Goal: Information Seeking & Learning: Learn about a topic

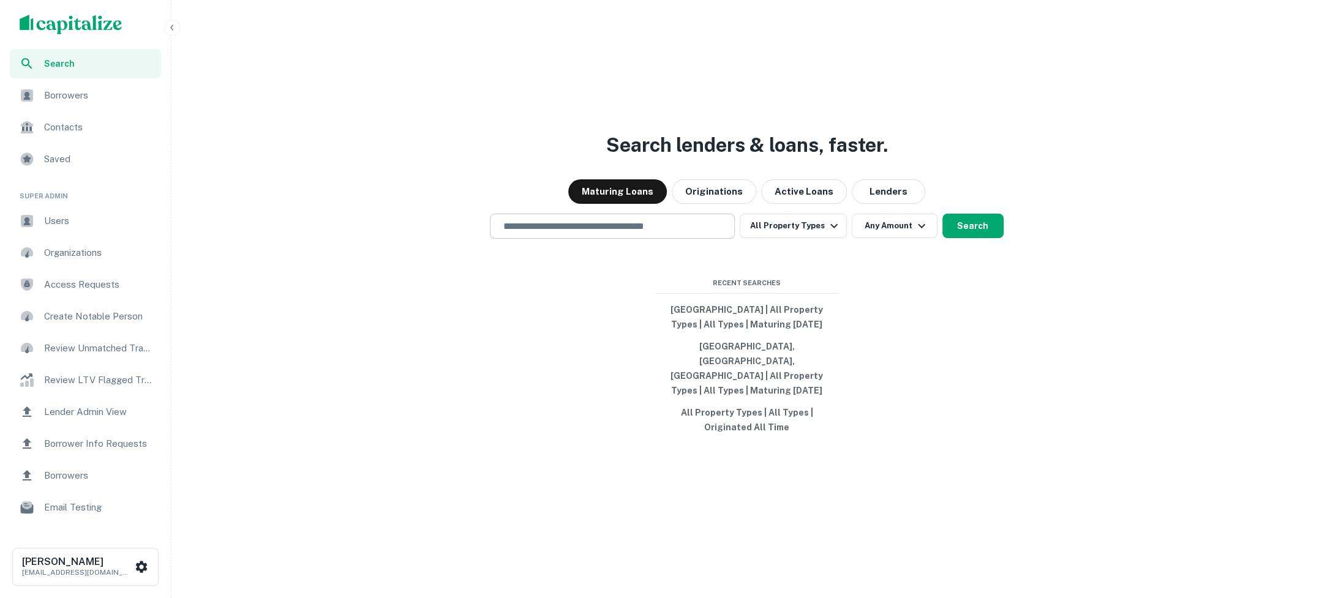
click at [670, 233] on input "text" at bounding box center [612, 226] width 234 height 14
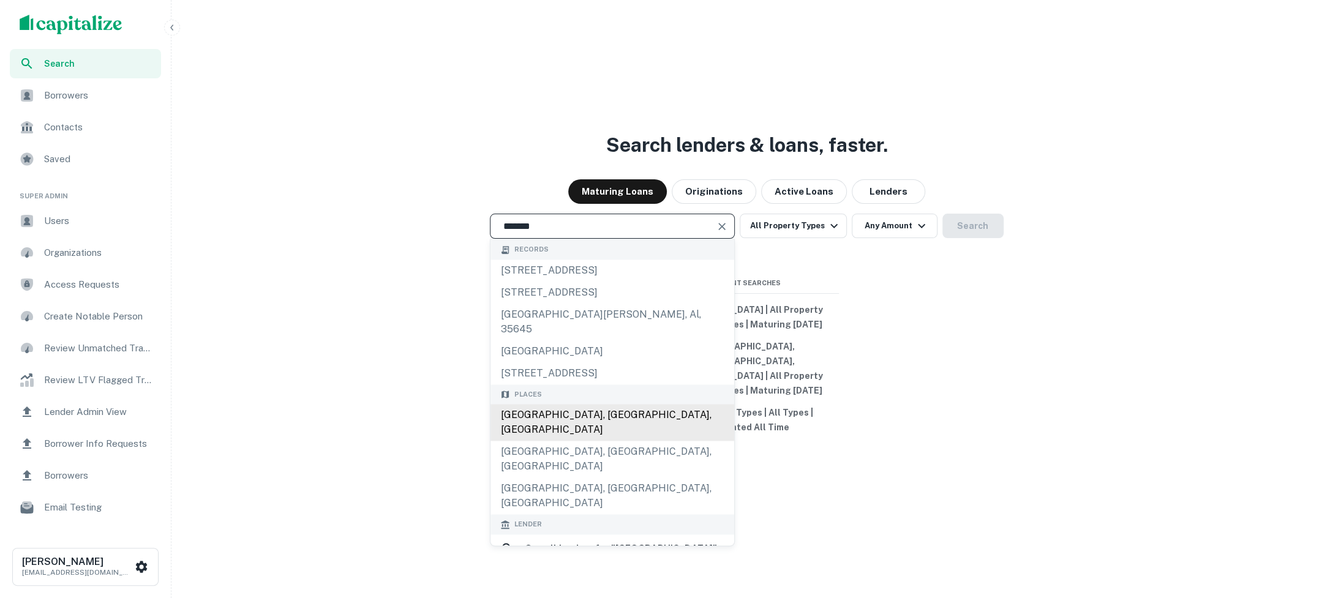
click at [637, 410] on div "Houston, TX, USA" at bounding box center [613, 423] width 244 height 37
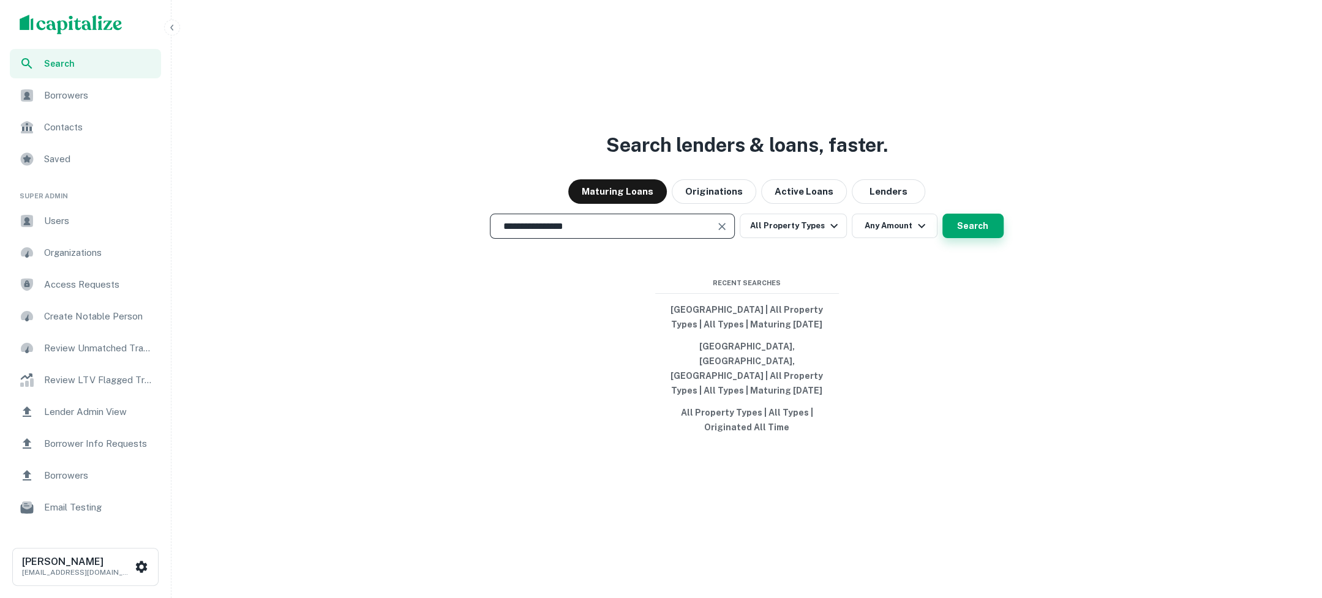
type input "**********"
click at [987, 238] on button "Search" at bounding box center [973, 226] width 61 height 24
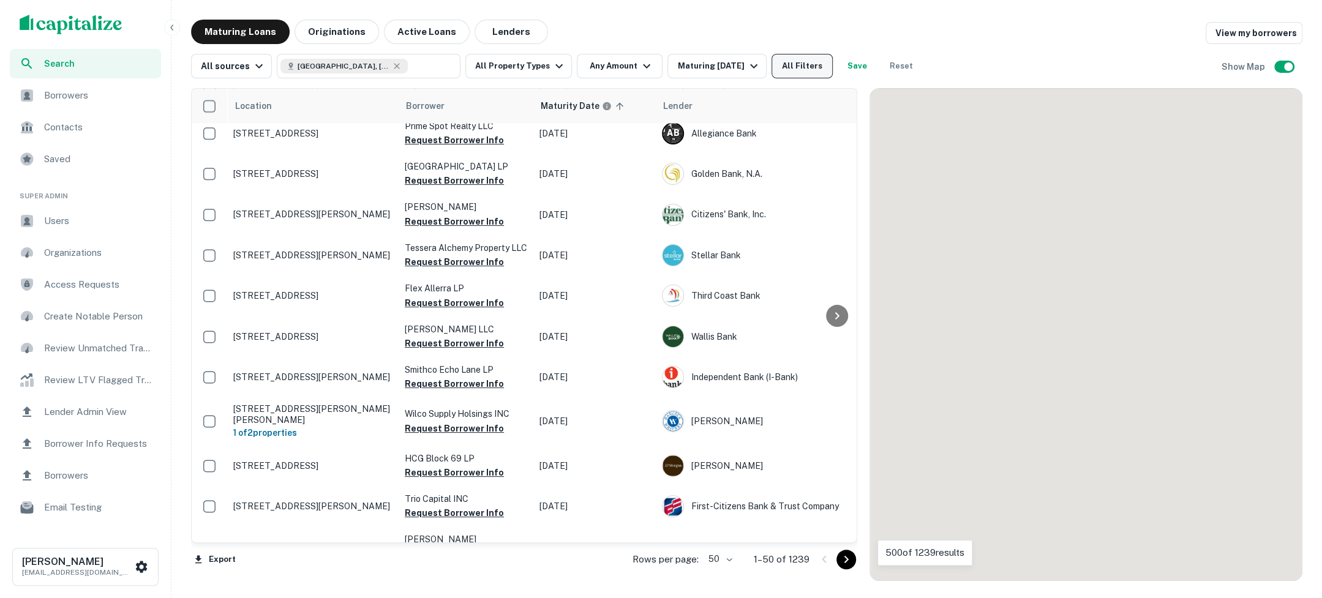
scroll to position [1678, 0]
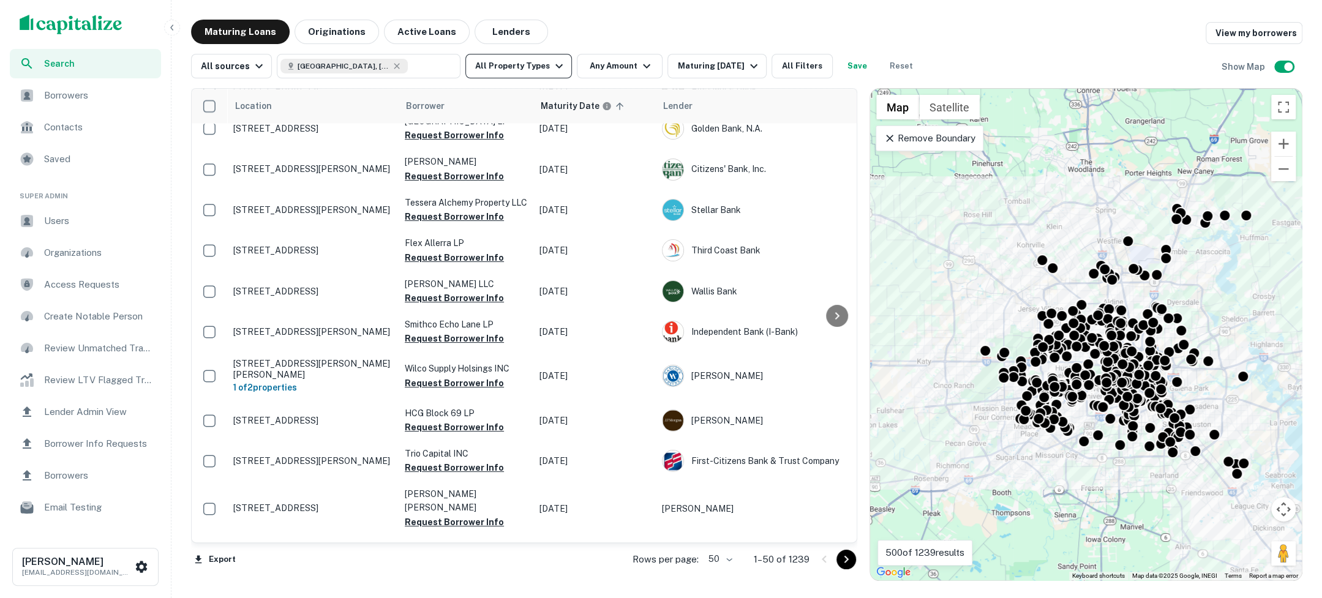
click at [547, 56] on button "All Property Types" at bounding box center [518, 66] width 107 height 24
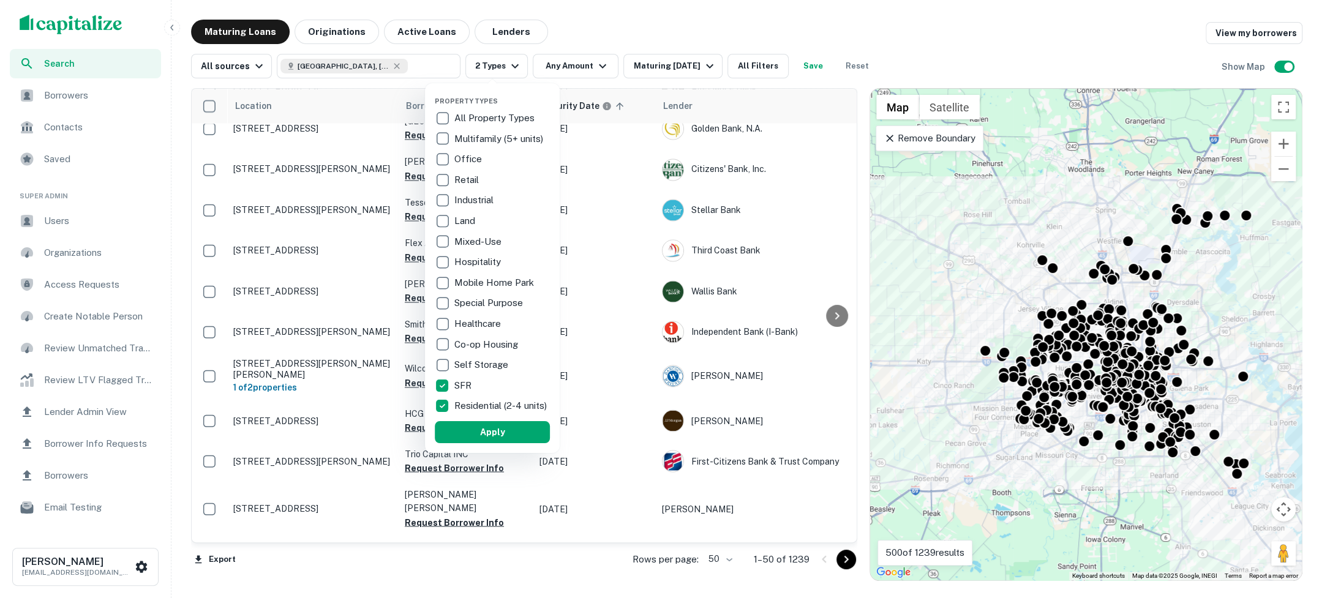
drag, startPoint x: 749, startPoint y: 62, endPoint x: 717, endPoint y: 40, distance: 38.7
click at [749, 62] on div at bounding box center [661, 299] width 1322 height 598
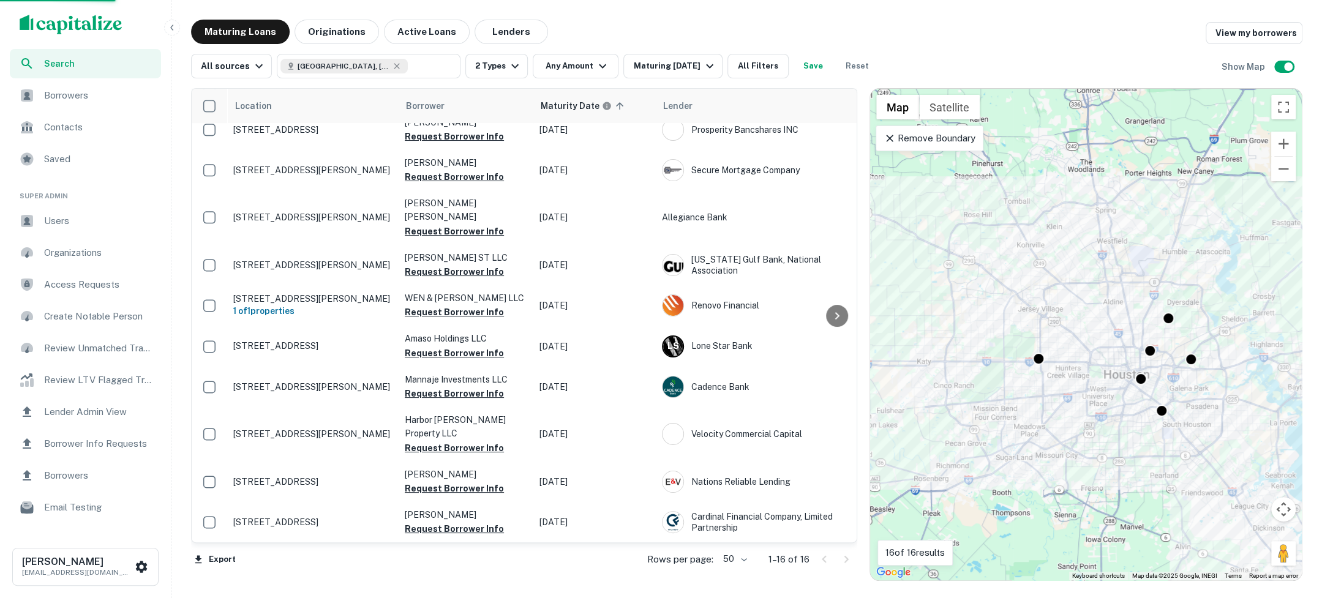
scroll to position [252, 0]
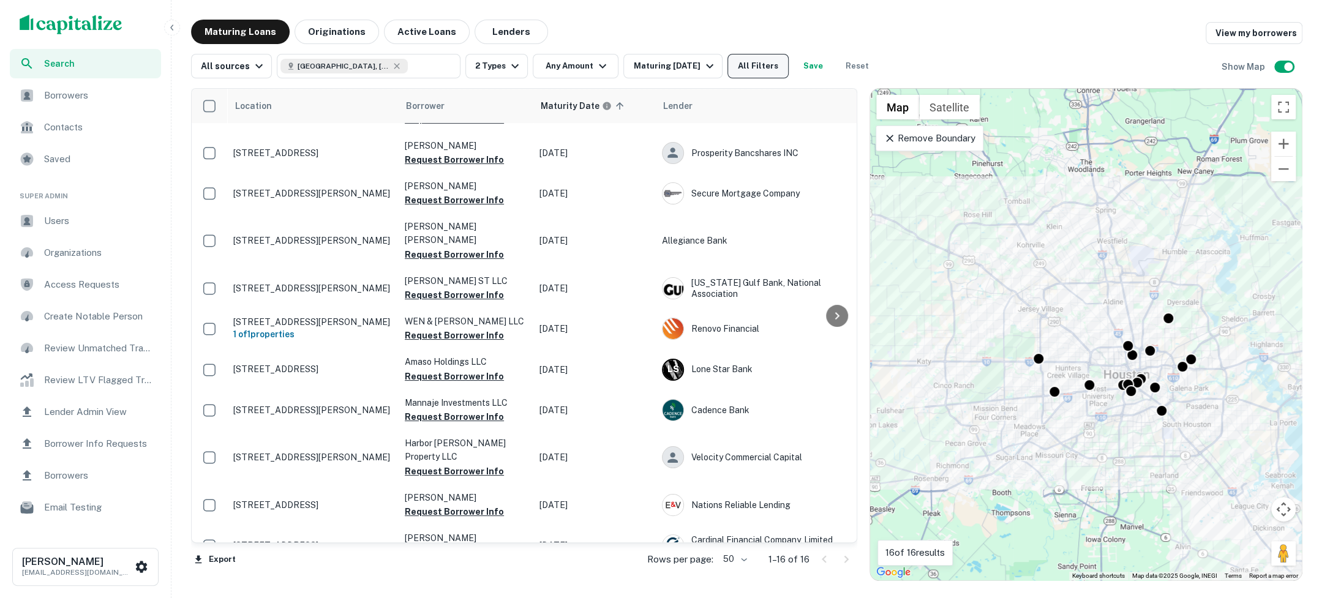
click at [750, 67] on button "All Filters" at bounding box center [758, 66] width 61 height 24
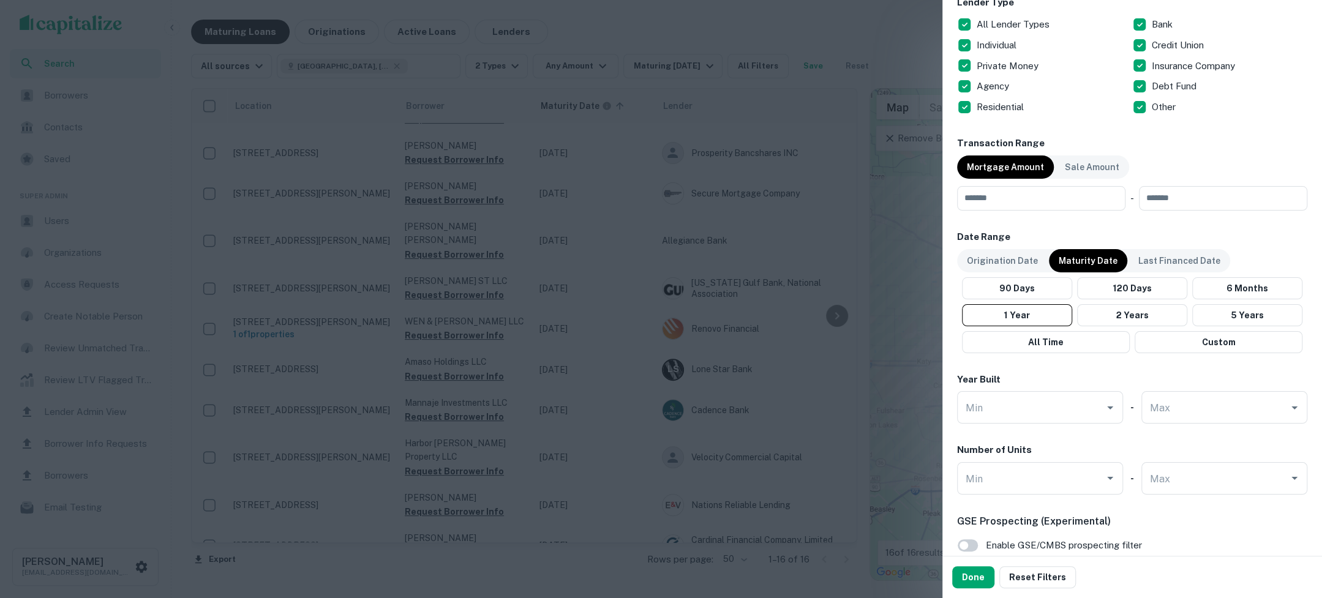
scroll to position [382, 0]
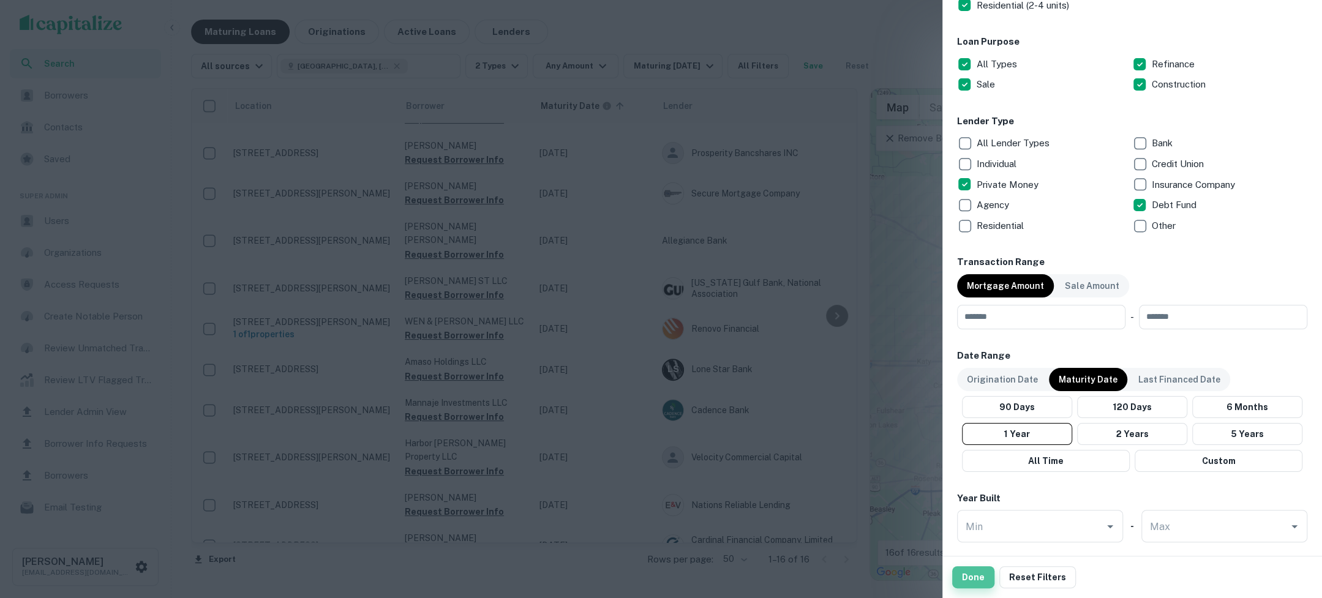
click at [978, 579] on button "Done" at bounding box center [973, 578] width 42 height 22
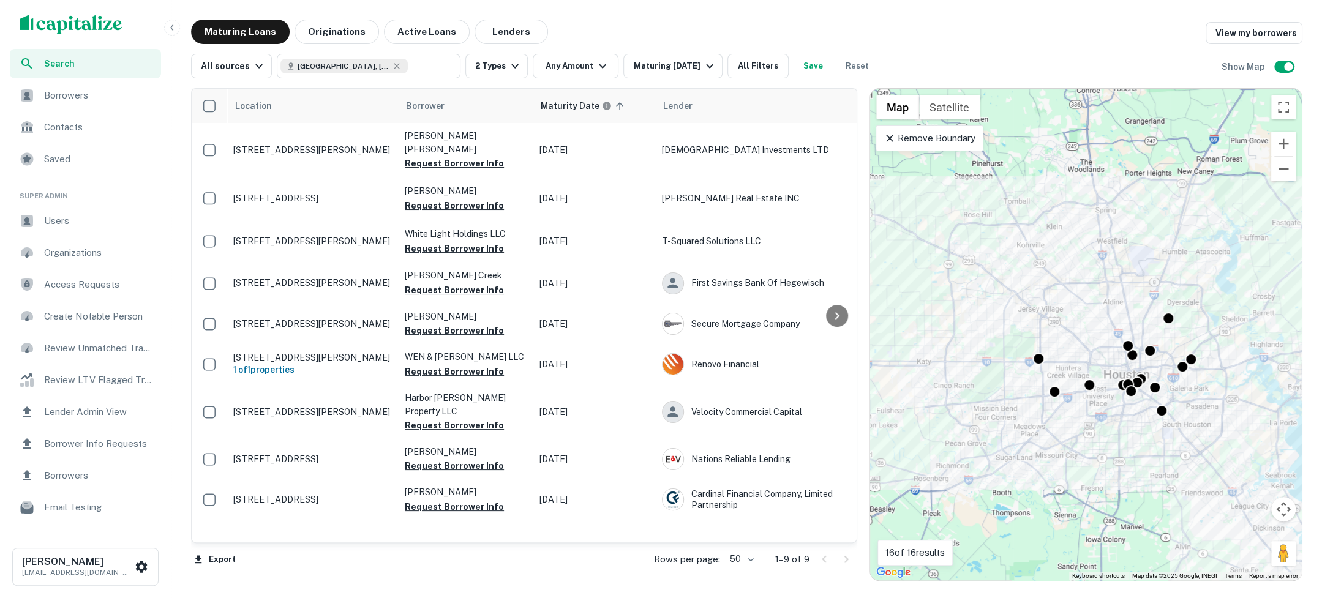
click at [887, 134] on icon at bounding box center [890, 138] width 12 height 12
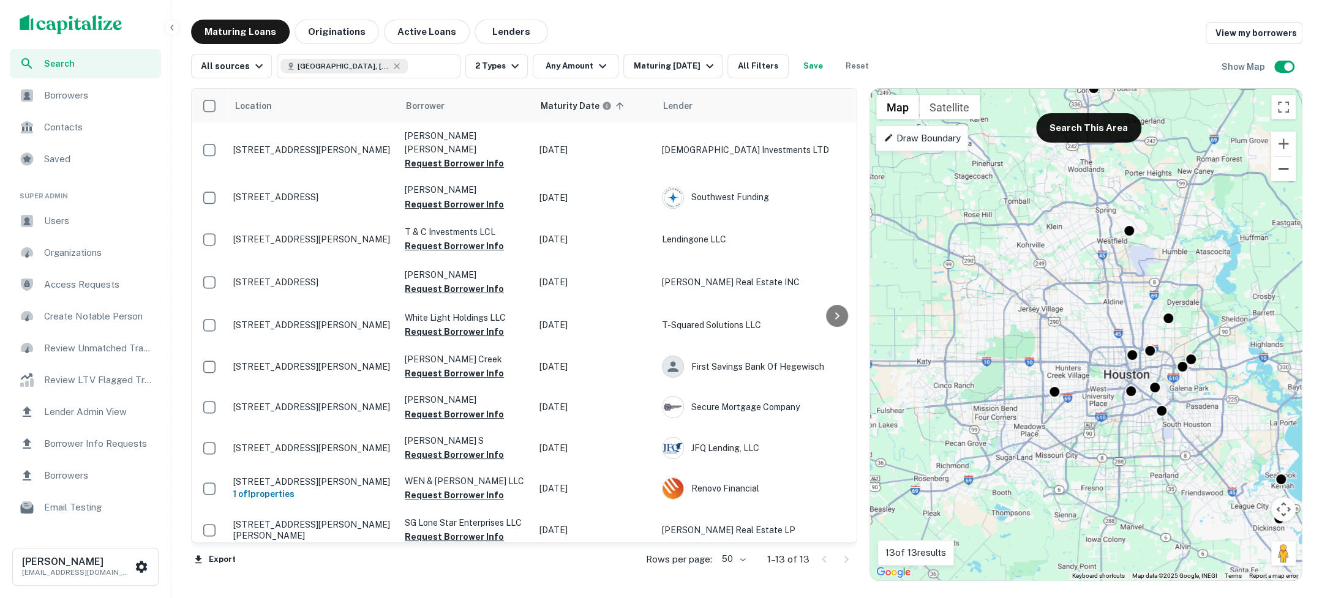
click at [1284, 174] on button "Zoom out" at bounding box center [1283, 169] width 24 height 24
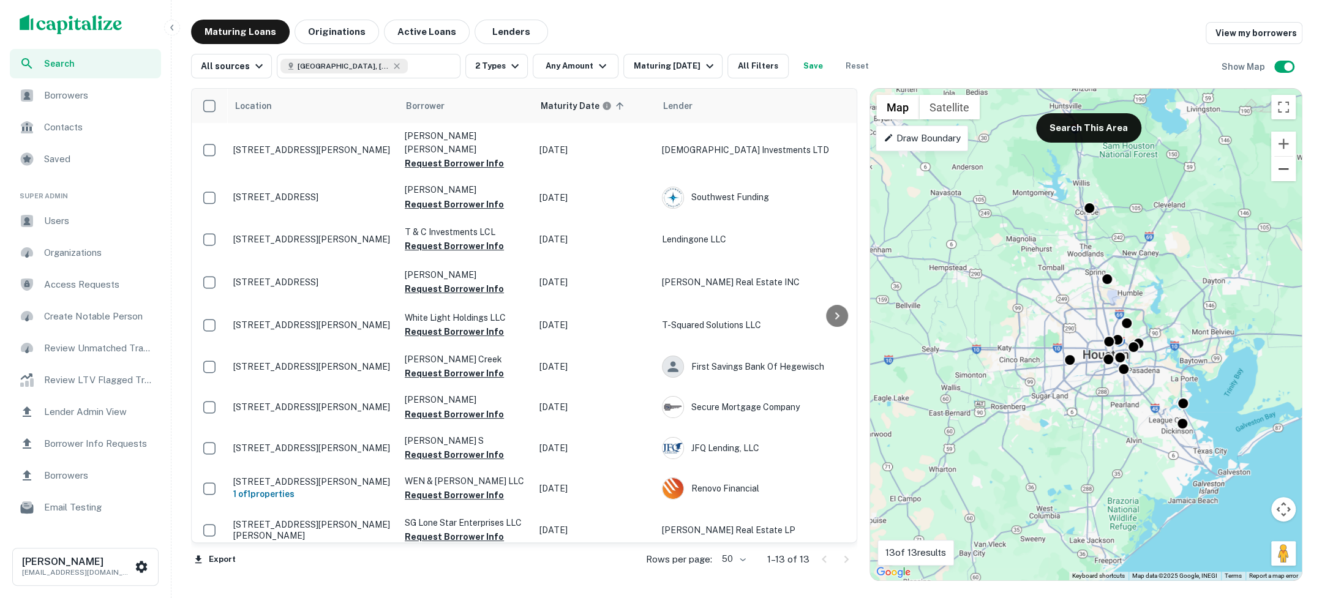
click at [1284, 174] on button "Zoom out" at bounding box center [1283, 169] width 24 height 24
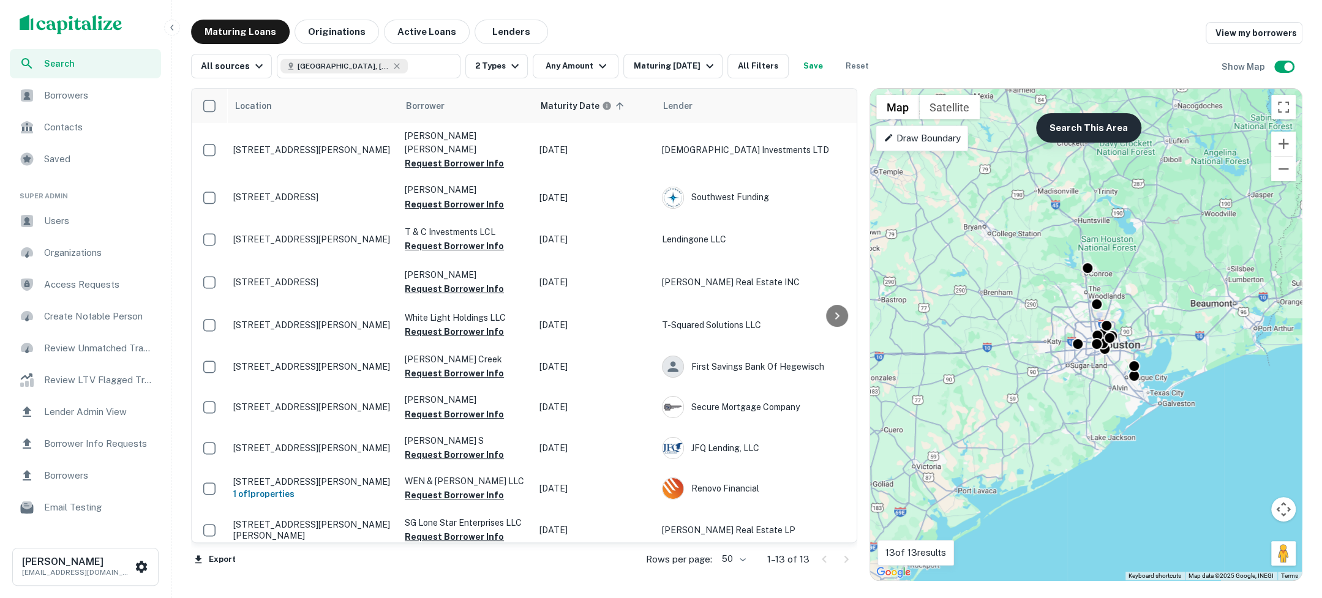
click at [1095, 132] on button "Search This Area" at bounding box center [1088, 127] width 105 height 29
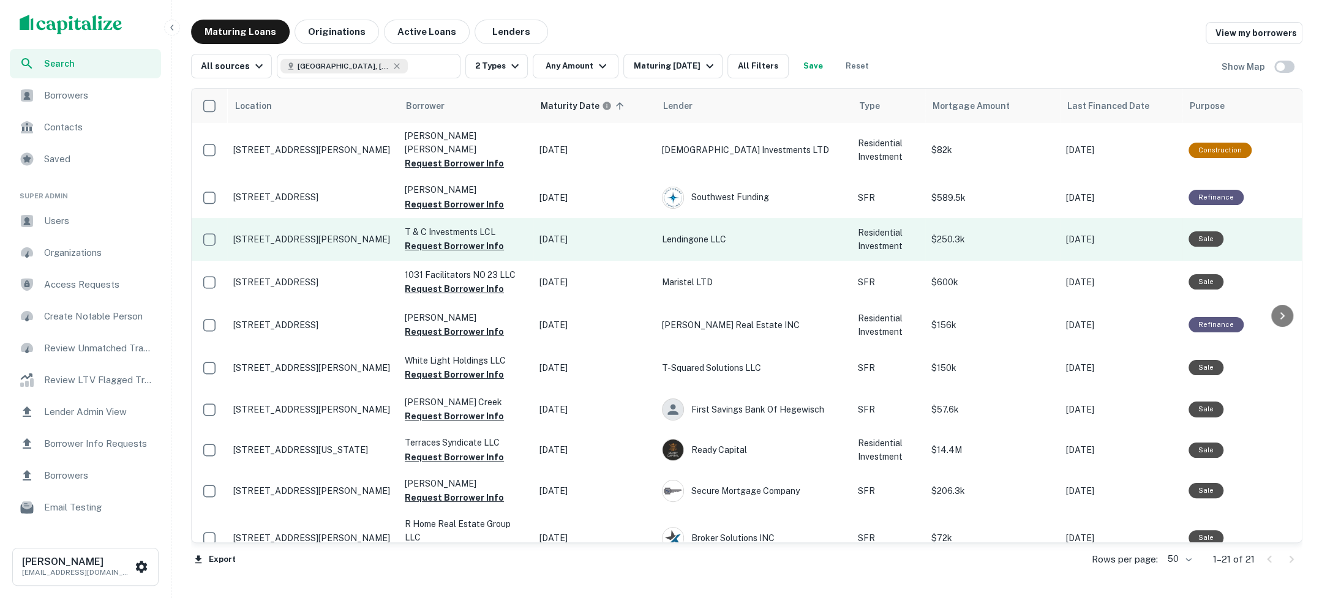
click at [314, 240] on td "4027 Briarglen Dr Dickinson, TX77539" at bounding box center [312, 239] width 171 height 43
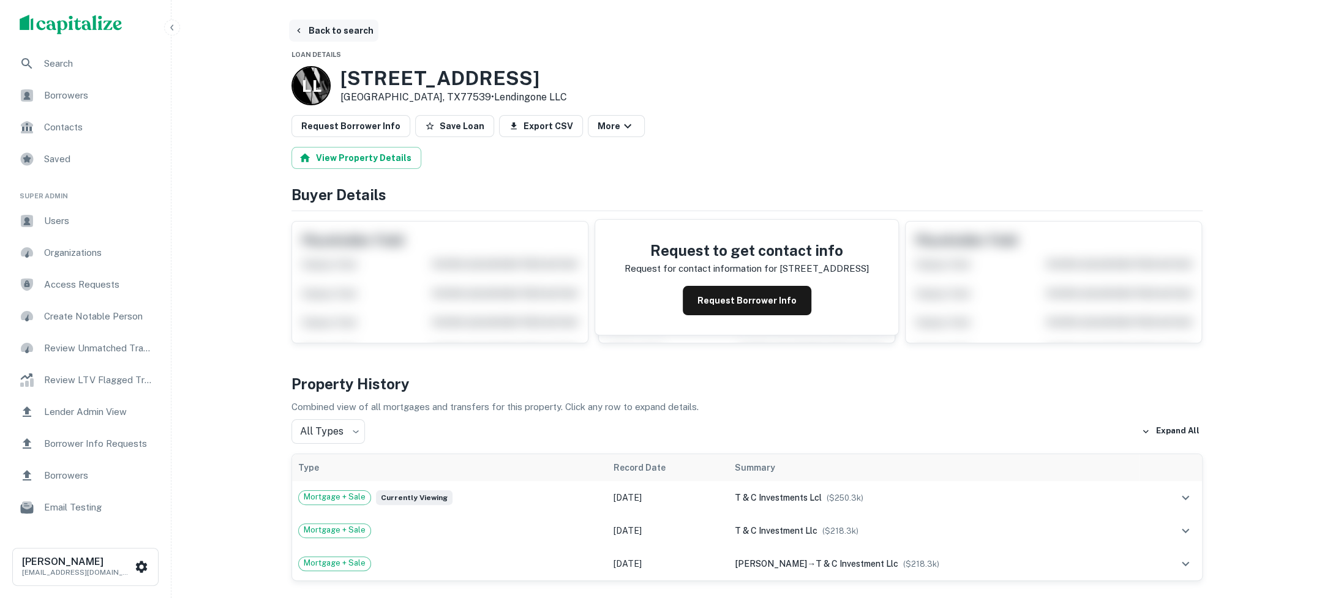
click at [347, 34] on button "Back to search" at bounding box center [333, 31] width 89 height 22
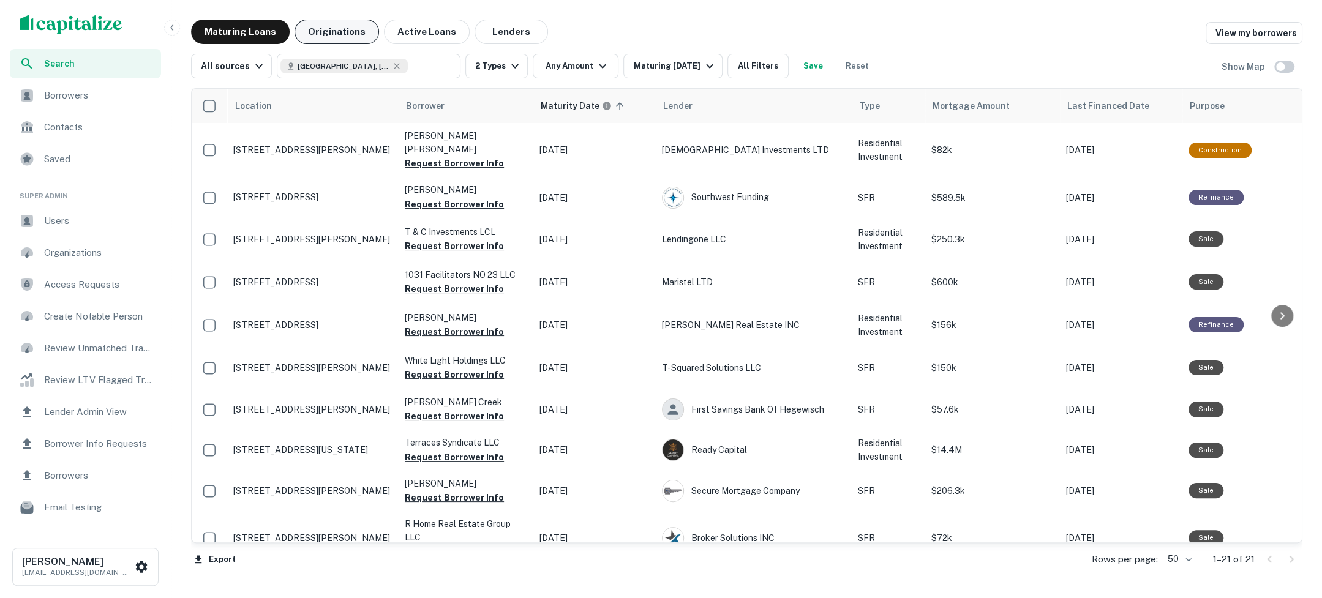
click at [345, 32] on button "Originations" at bounding box center [337, 32] width 85 height 24
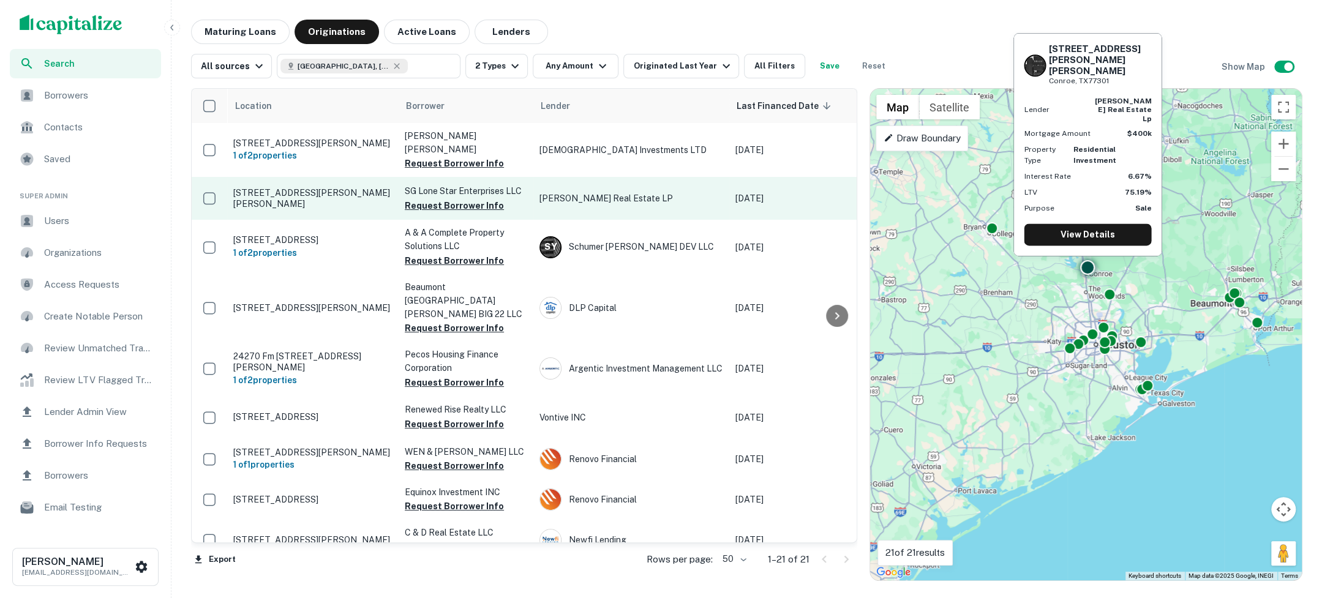
click at [338, 197] on p "[STREET_ADDRESS][PERSON_NAME][PERSON_NAME]" at bounding box center [312, 198] width 159 height 22
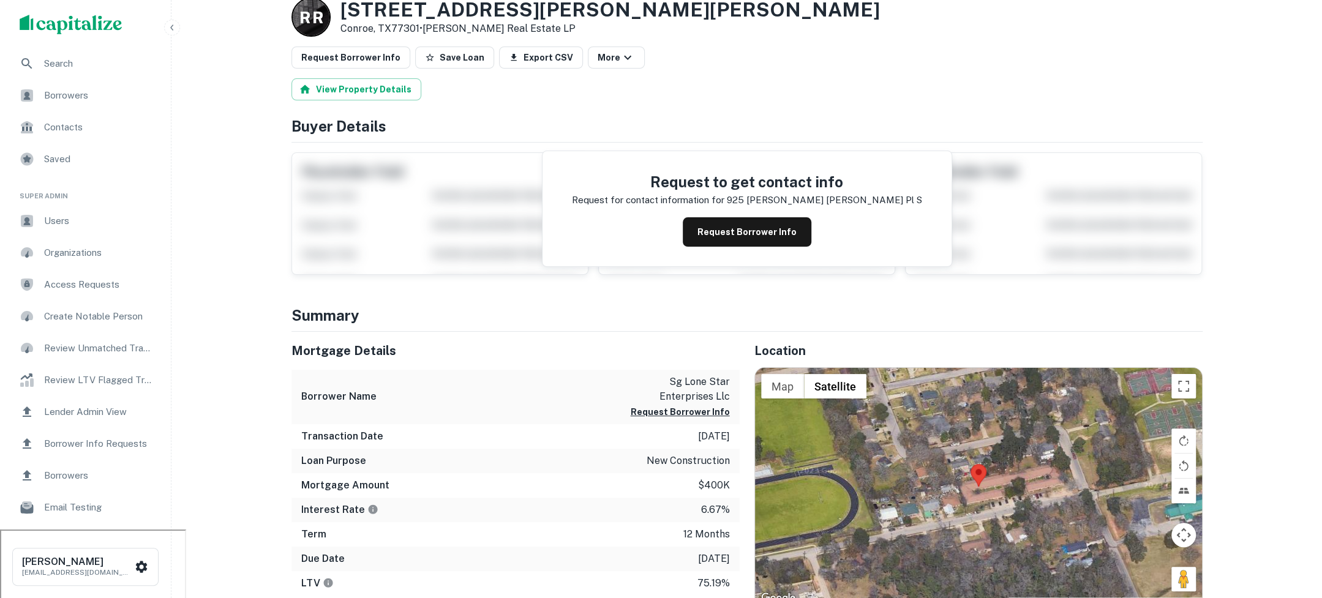
scroll to position [75, 0]
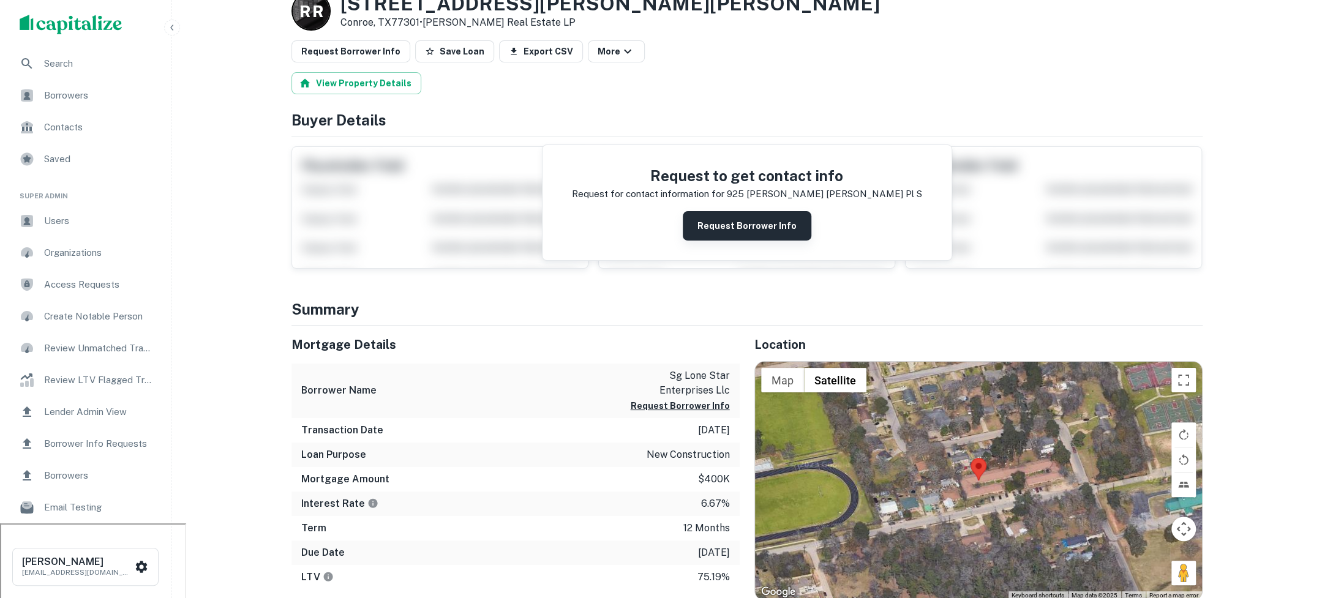
click at [729, 223] on button "Request Borrower Info" at bounding box center [747, 225] width 129 height 29
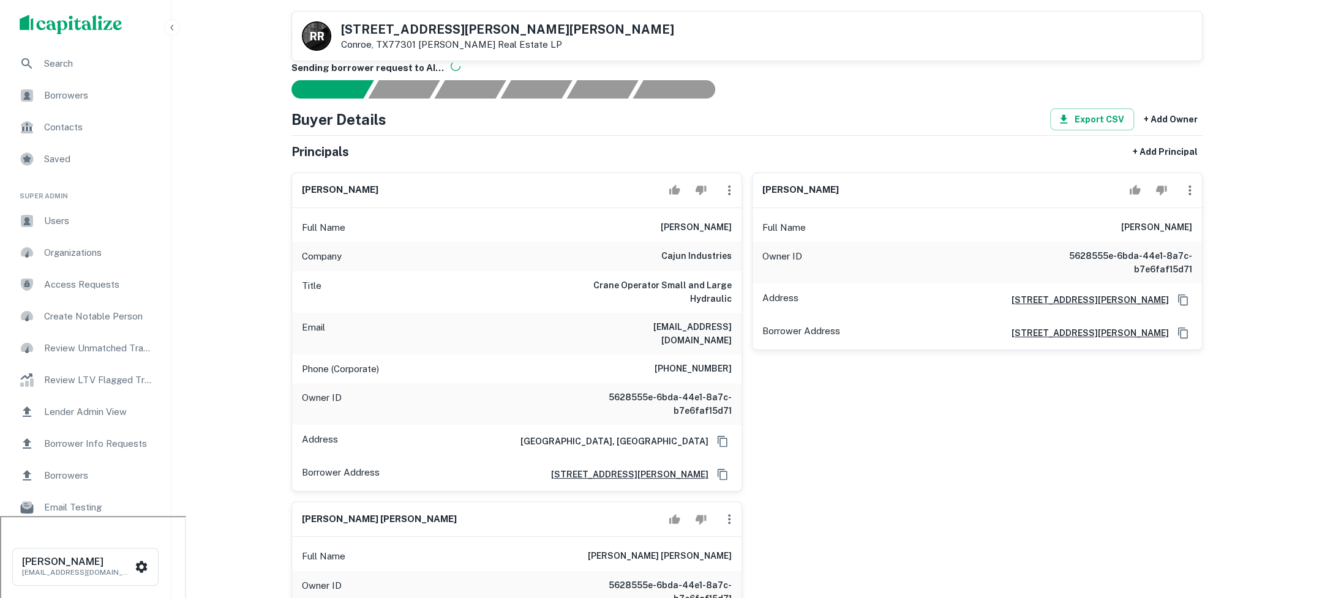
scroll to position [12, 0]
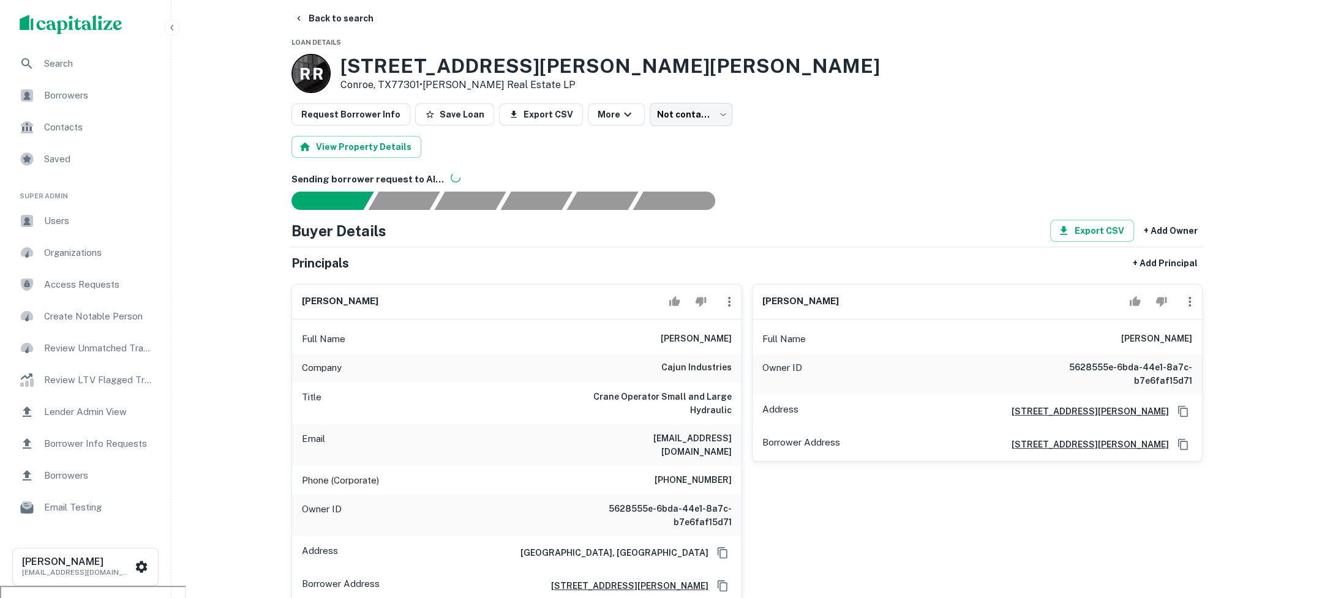
click at [97, 95] on span "Borrowers" at bounding box center [99, 95] width 110 height 15
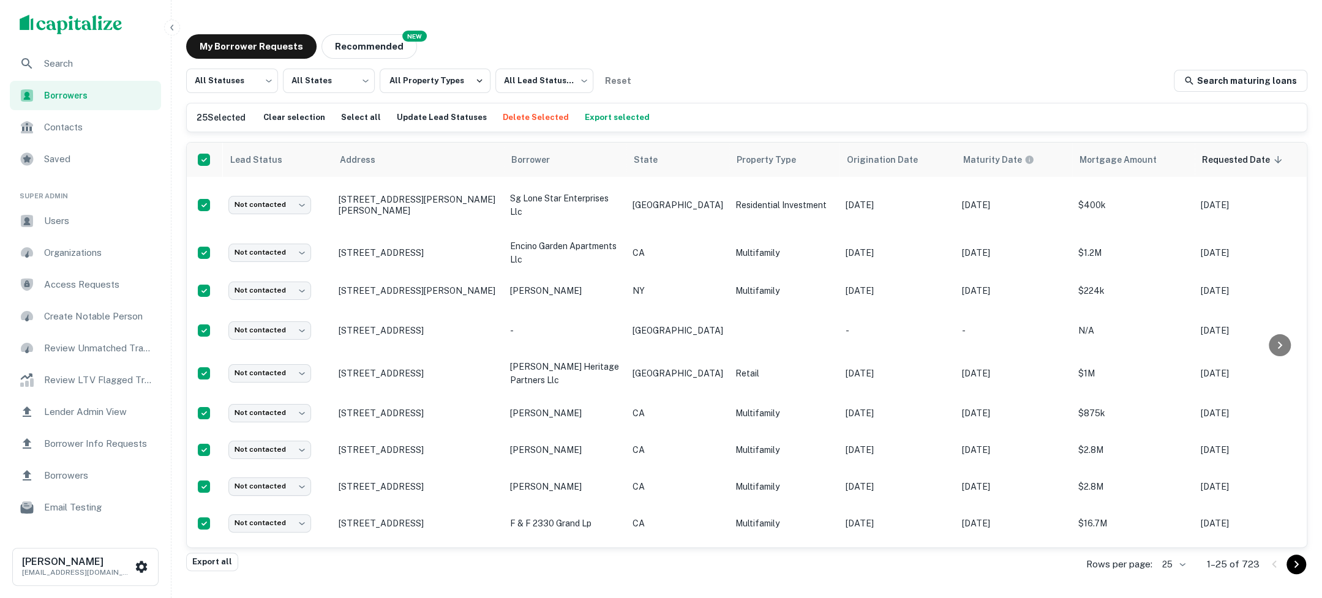
click at [77, 59] on span "Search" at bounding box center [99, 63] width 110 height 15
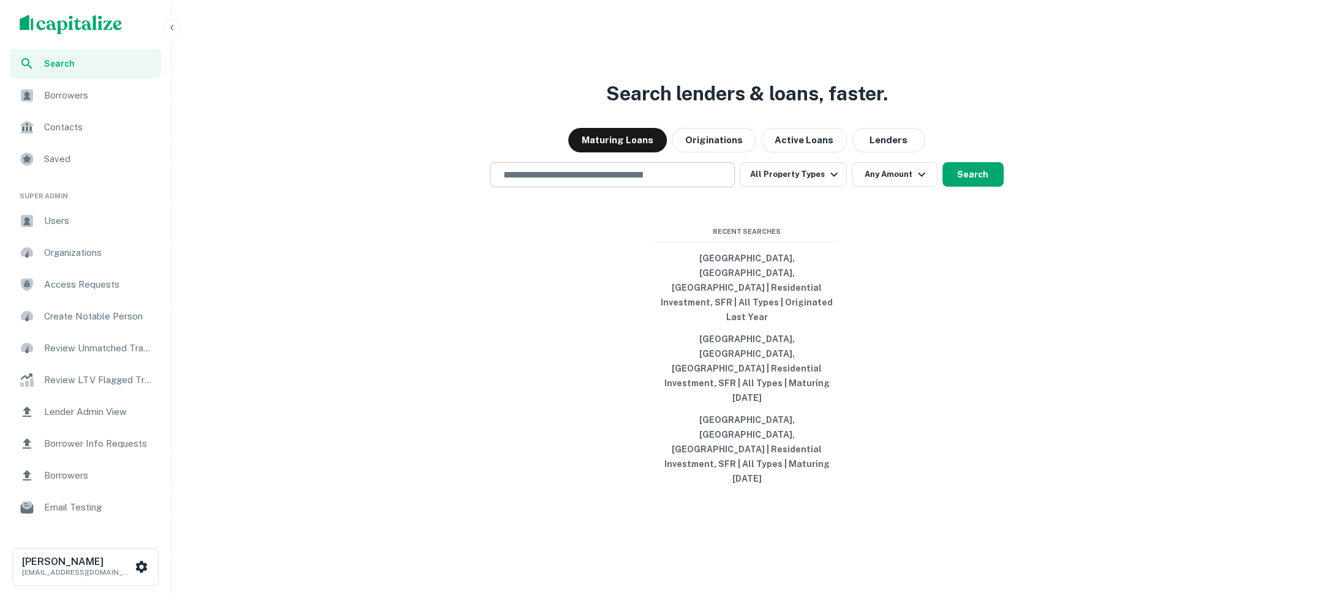
click at [690, 182] on input "text" at bounding box center [612, 175] width 234 height 14
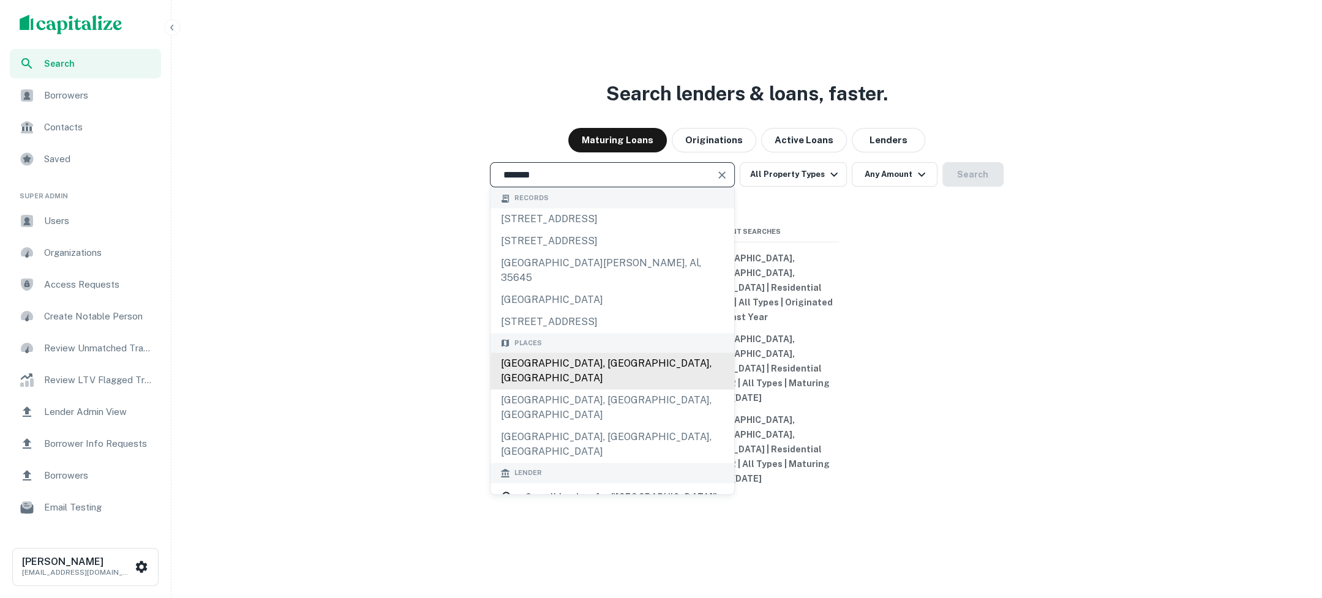
click at [596, 390] on div "Houston, TX, USA" at bounding box center [613, 371] width 244 height 37
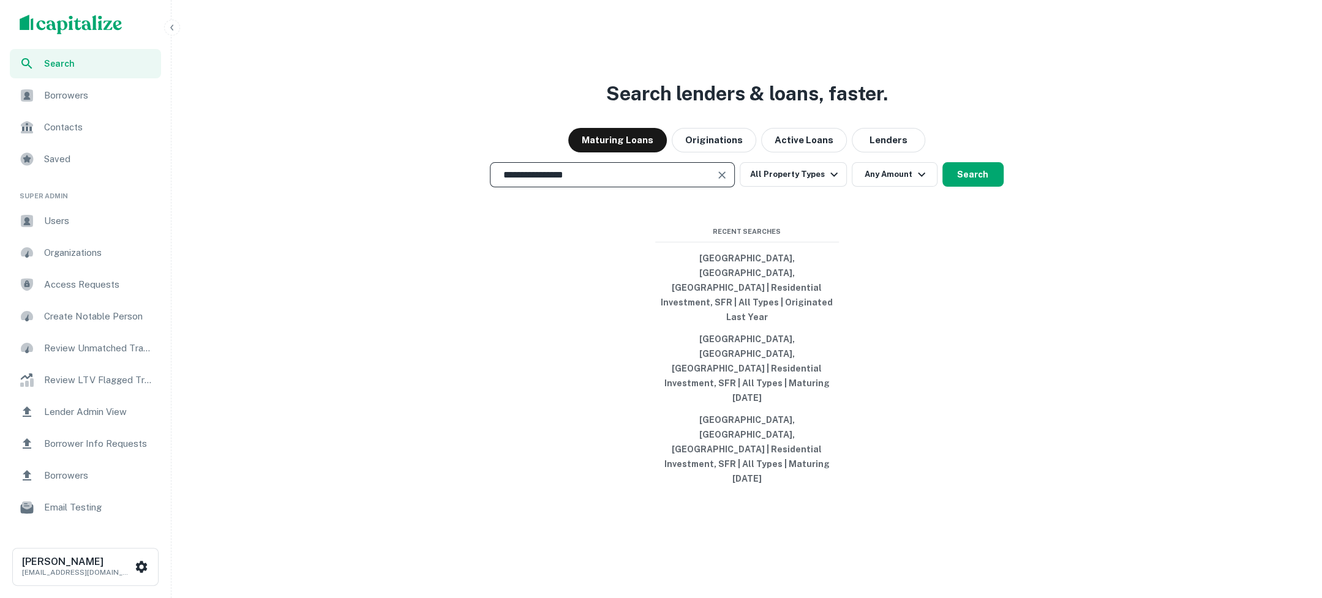
type input "**********"
click at [984, 187] on button "Search" at bounding box center [973, 174] width 61 height 24
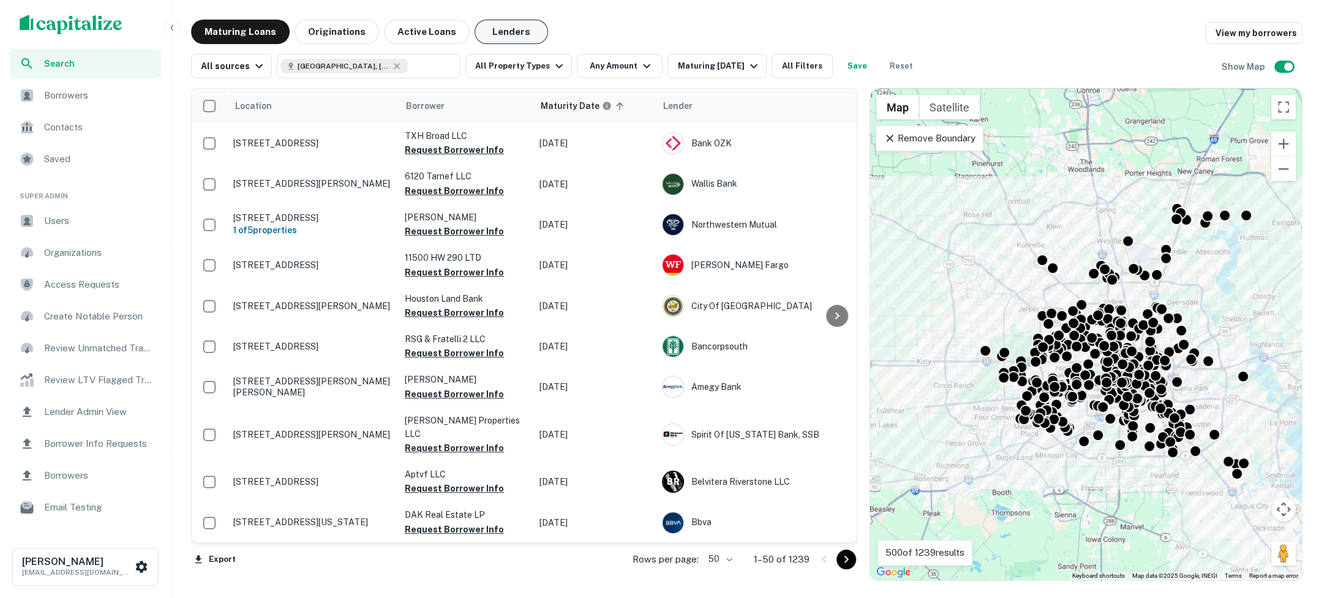
click at [500, 35] on button "Lenders" at bounding box center [511, 32] width 73 height 24
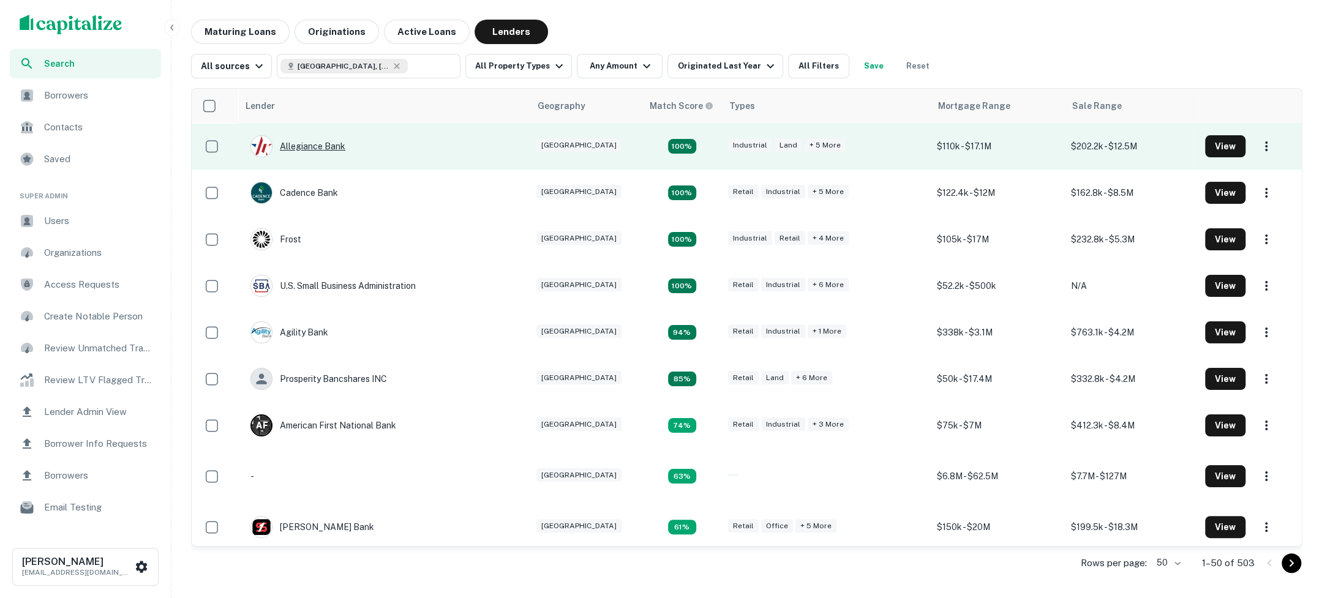
click at [332, 149] on div "Allegiance Bank" at bounding box center [298, 146] width 95 height 22
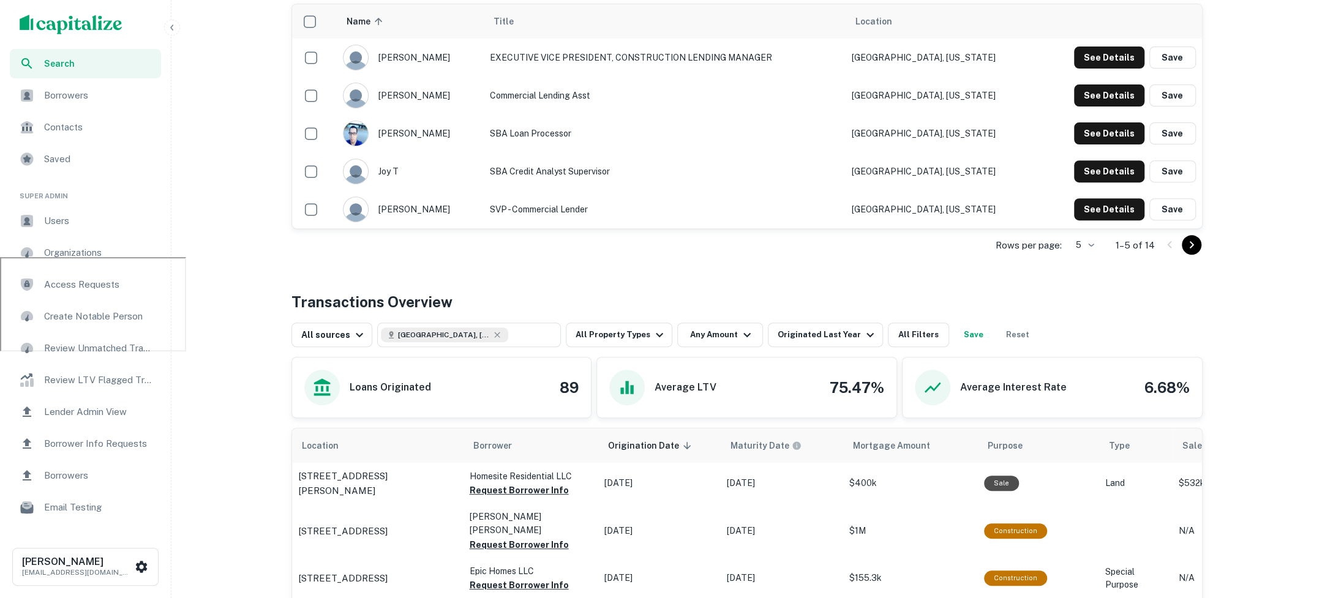
scroll to position [363, 0]
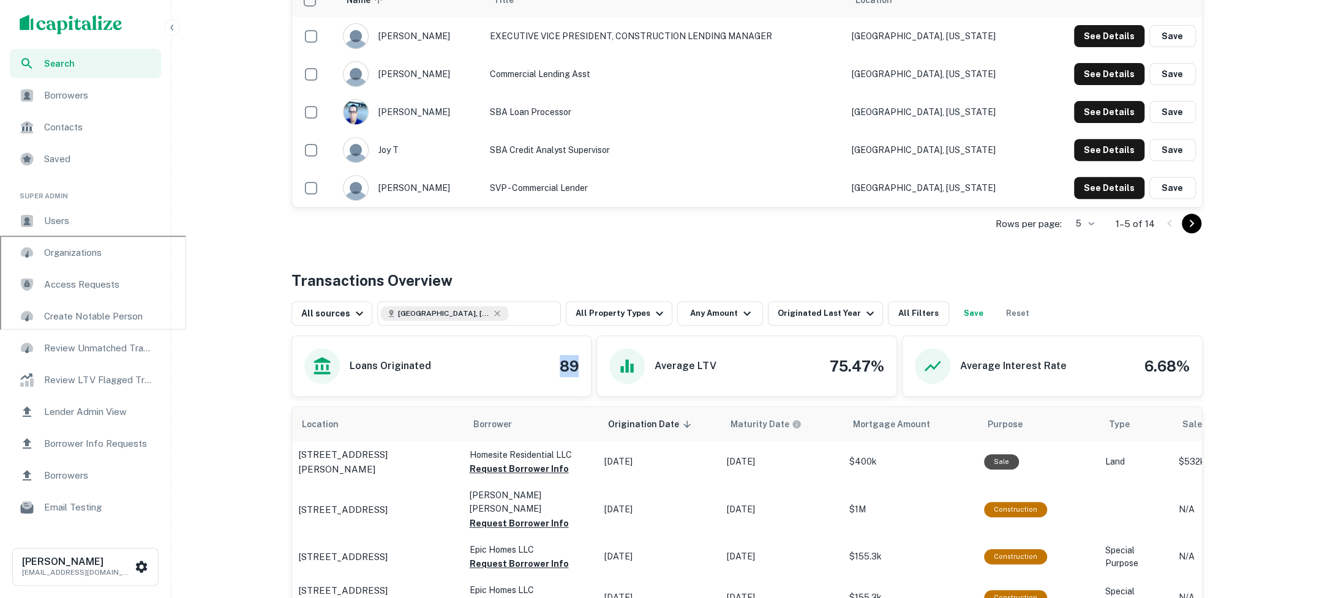
drag, startPoint x: 556, startPoint y: 371, endPoint x: 576, endPoint y: 371, distance: 20.8
click at [576, 371] on div "Loans Originated 89" at bounding box center [441, 366] width 275 height 36
click at [650, 272] on div "Transactions Overview" at bounding box center [747, 280] width 911 height 22
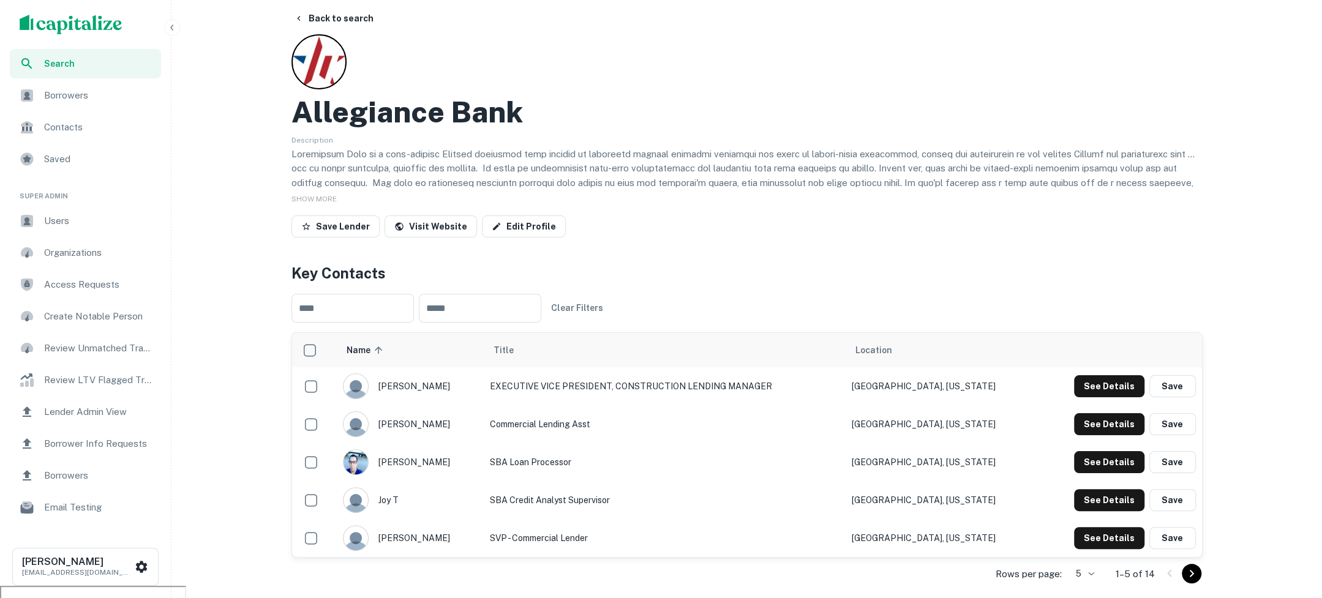
scroll to position [0, 0]
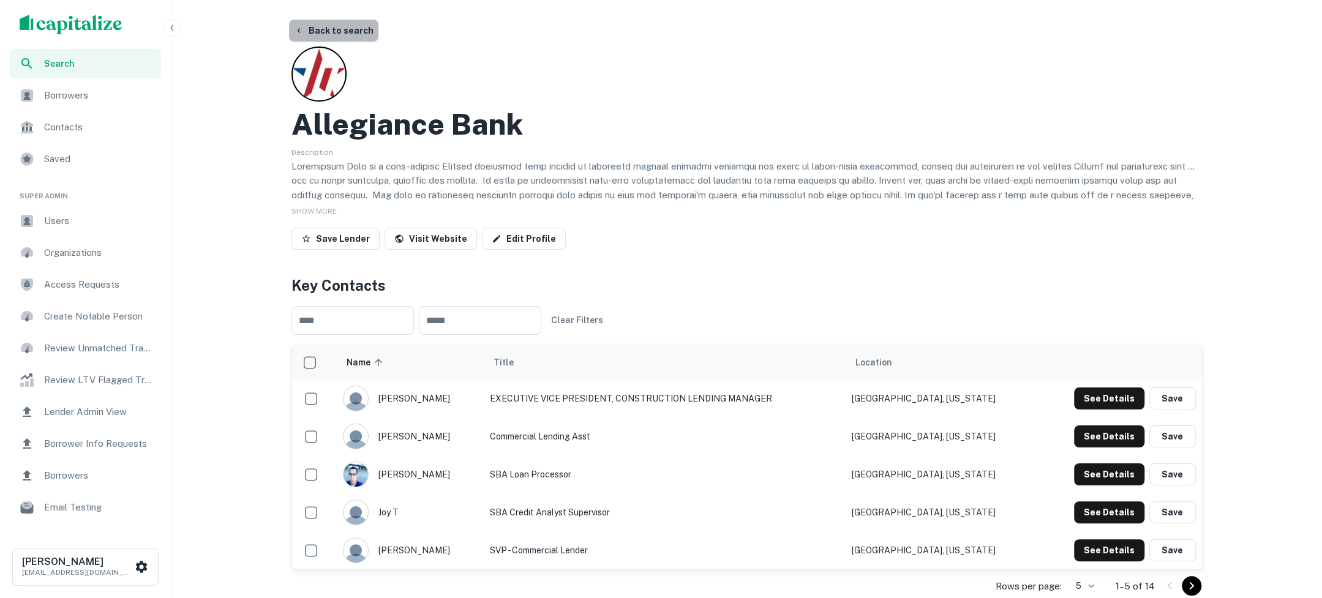
click at [334, 34] on button "Back to search" at bounding box center [333, 31] width 89 height 22
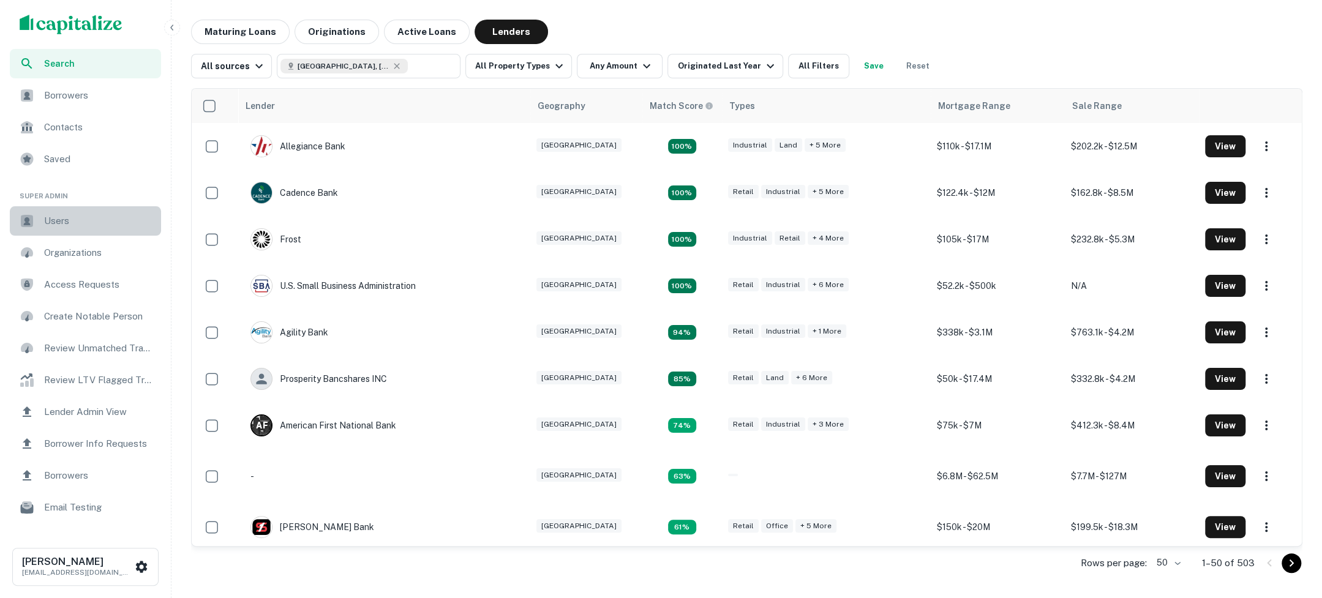
click at [105, 221] on span "Users" at bounding box center [99, 221] width 110 height 15
